Goal: Transaction & Acquisition: Purchase product/service

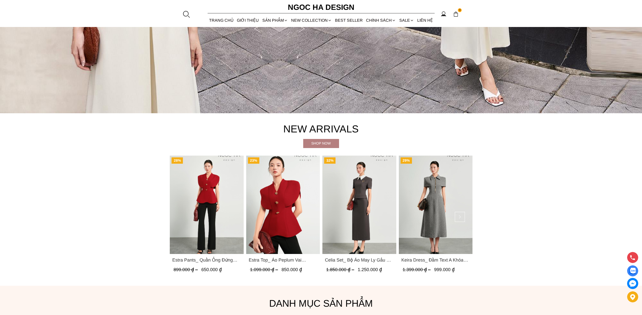
scroll to position [253, 0]
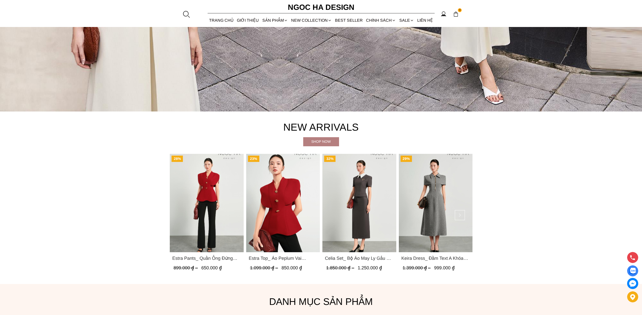
click at [287, 206] on img "Product image - Estra Top_ Áo Peplum Vai Choàng Màu Đỏ A1092" at bounding box center [283, 203] width 74 height 98
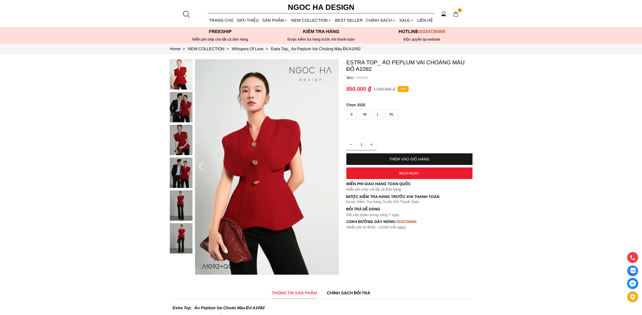
click at [424, 156] on div "THÊM VÀO GIỎ HÀNG" at bounding box center [409, 159] width 126 height 12
click at [391, 114] on div "XL" at bounding box center [391, 114] width 12 height 10
click at [401, 159] on div "THÊM VÀO GIỎ HÀNG" at bounding box center [409, 159] width 126 height 4
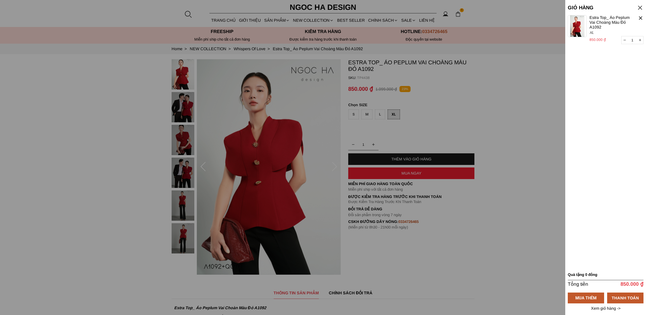
drag, startPoint x: 612, startPoint y: 154, endPoint x: 610, endPoint y: 135, distance: 19.7
click at [612, 154] on container "1 Chưa có sản phẩm nào Estra Top_ Áo Peplum Vai Choàng Màu Đỏ A1092 850.000 ₫ 1…" at bounding box center [605, 142] width 76 height 254
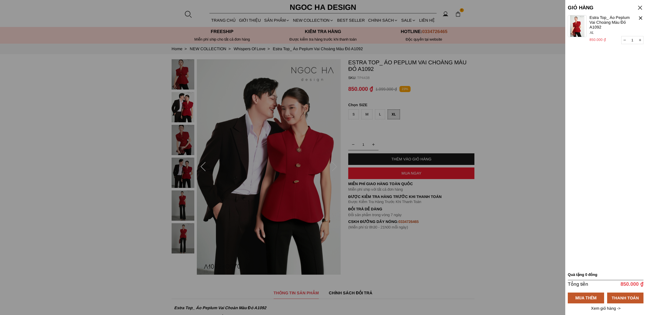
click at [640, 39] on icon "button" at bounding box center [640, 40] width 2 height 4
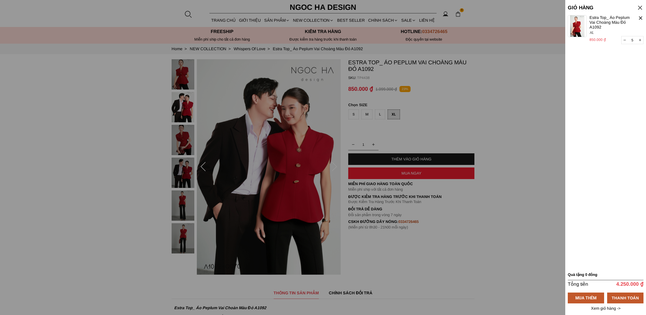
type input "6"
click at [623, 301] on div "THANH TOÁN" at bounding box center [625, 298] width 36 height 6
